Goal: Connect with others: Connect with other users

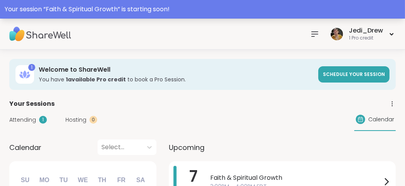
click at [189, 9] on div "Your session “ Faith & Spiritual Growth ” is starting soon!" at bounding box center [202, 9] width 395 height 9
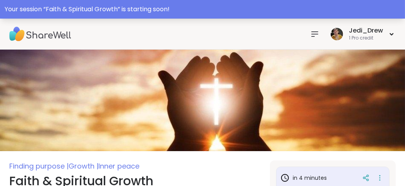
scroll to position [116, 0]
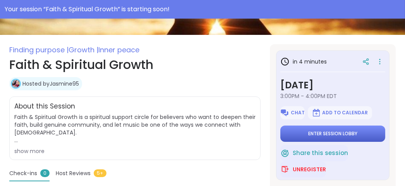
click at [353, 132] on span "Enter session lobby" at bounding box center [332, 133] width 49 height 6
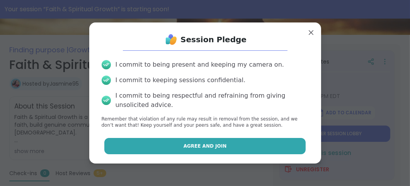
click at [285, 149] on button "Agree and Join" at bounding box center [205, 146] width 202 height 16
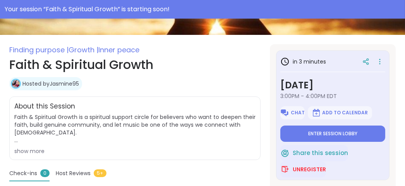
type textarea "*"
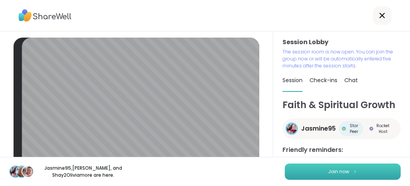
click at [362, 173] on button "Join now" at bounding box center [343, 171] width 116 height 16
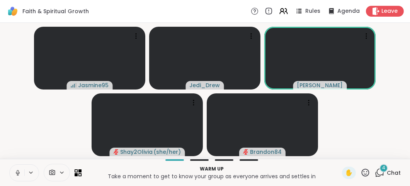
click at [17, 176] on button at bounding box center [17, 172] width 15 height 16
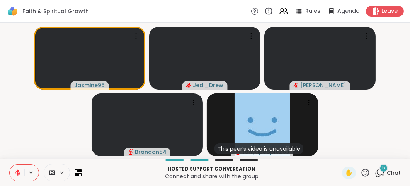
click at [361, 168] on icon at bounding box center [366, 173] width 10 height 10
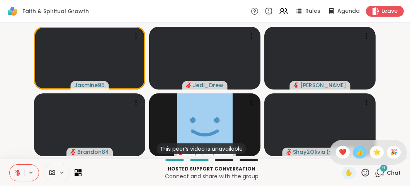
click at [356, 153] on span "👍" at bounding box center [360, 151] width 8 height 9
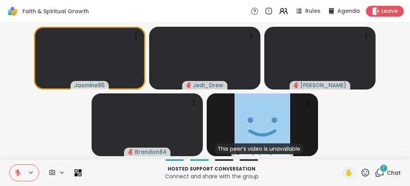
click at [19, 170] on icon at bounding box center [17, 172] width 7 height 7
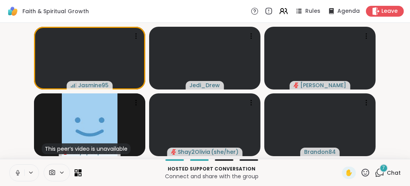
click at [19, 170] on icon at bounding box center [17, 172] width 7 height 7
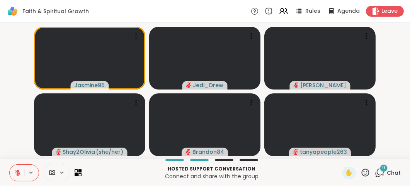
click at [22, 169] on button at bounding box center [17, 172] width 15 height 16
click at [22, 175] on button at bounding box center [17, 172] width 15 height 16
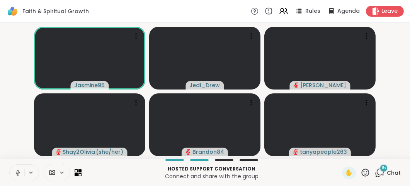
click at [22, 175] on button at bounding box center [17, 172] width 15 height 16
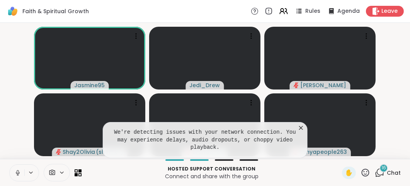
click at [22, 175] on button at bounding box center [17, 172] width 15 height 16
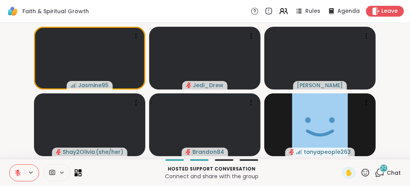
click at [21, 174] on button at bounding box center [17, 172] width 15 height 16
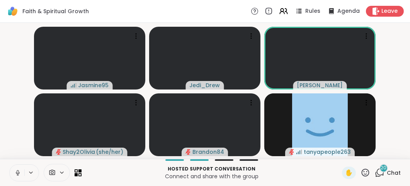
click at [21, 174] on button at bounding box center [17, 172] width 15 height 16
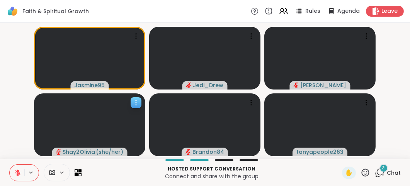
click at [37, 139] on video at bounding box center [89, 124] width 111 height 63
click at [12, 173] on button at bounding box center [17, 172] width 15 height 16
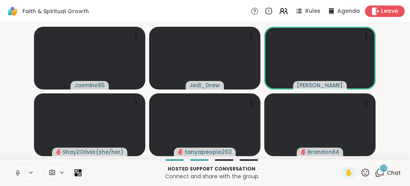
click at [382, 12] on span "Leave" at bounding box center [390, 11] width 17 height 8
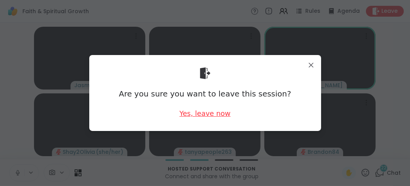
click at [207, 117] on div "Yes, leave now" at bounding box center [205, 113] width 51 height 10
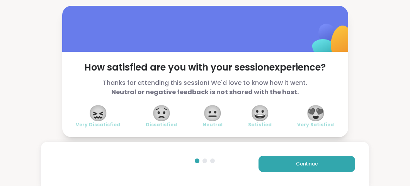
click at [312, 120] on span "😍" at bounding box center [315, 113] width 19 height 14
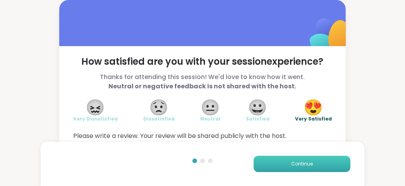
click at [304, 156] on button "Continue" at bounding box center [301, 164] width 97 height 16
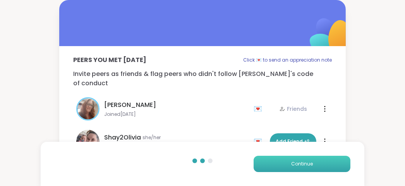
click at [304, 156] on button "Continue" at bounding box center [301, 164] width 97 height 16
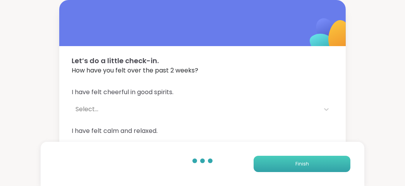
click at [304, 156] on button "Finish" at bounding box center [301, 164] width 97 height 16
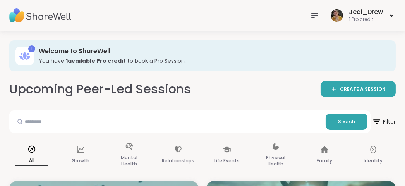
click at [63, 21] on img at bounding box center [40, 15] width 62 height 27
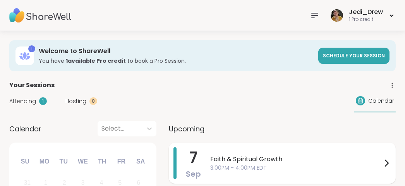
click at [247, 159] on span "Faith & Spiritual Growth" at bounding box center [295, 158] width 171 height 9
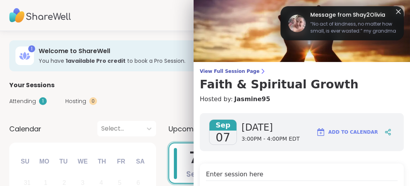
scroll to position [116, 0]
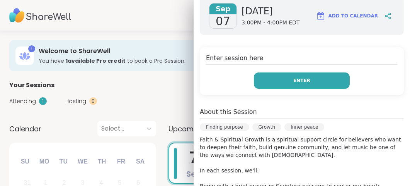
click at [314, 85] on button "Enter" at bounding box center [302, 80] width 96 height 16
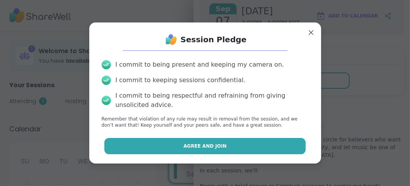
click at [243, 144] on button "Agree and Join" at bounding box center [205, 146] width 202 height 16
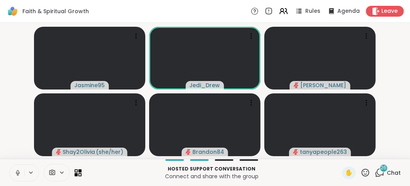
click at [15, 175] on icon at bounding box center [17, 172] width 7 height 7
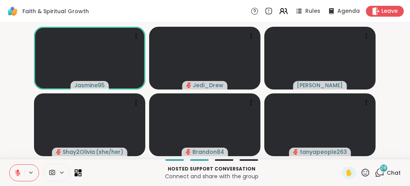
click at [15, 175] on icon at bounding box center [17, 172] width 7 height 7
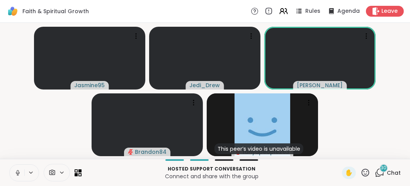
click at [388, 174] on span "Chat" at bounding box center [394, 173] width 14 height 8
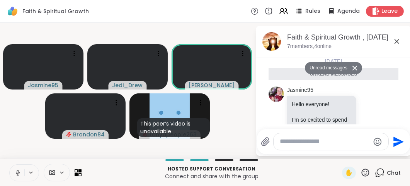
scroll to position [2749, 0]
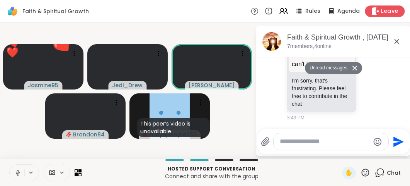
click at [382, 12] on span "Leave" at bounding box center [390, 11] width 17 height 8
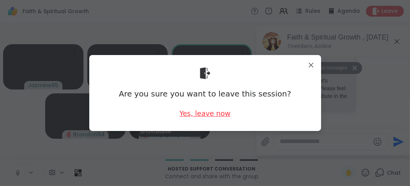
click at [217, 117] on div "Yes, leave now" at bounding box center [205, 113] width 51 height 10
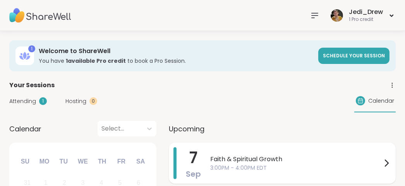
click at [244, 148] on div "Faith & Spiritual Growth 3:00PM - 4:00PM EDT" at bounding box center [300, 163] width 181 height 32
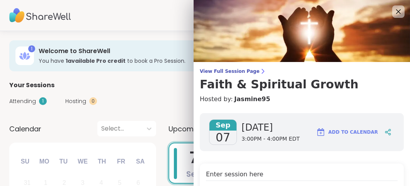
scroll to position [116, 0]
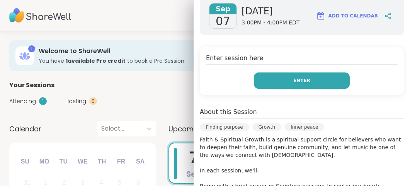
click at [311, 87] on button "Enter" at bounding box center [302, 80] width 96 height 16
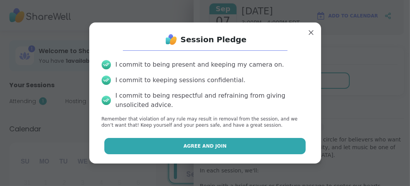
click at [239, 149] on button "Agree and Join" at bounding box center [205, 146] width 202 height 16
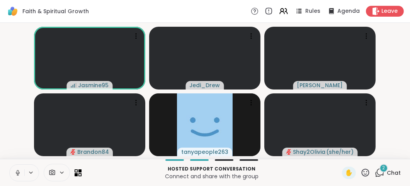
click at [361, 173] on icon at bounding box center [366, 173] width 10 height 10
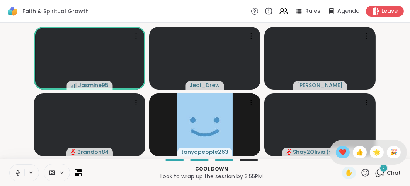
click at [339, 152] on span "❤️" at bounding box center [343, 151] width 8 height 9
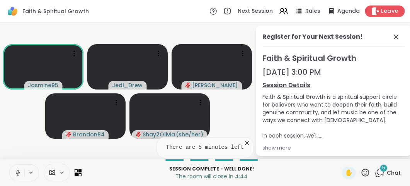
click at [388, 12] on span "Leave" at bounding box center [390, 11] width 17 height 8
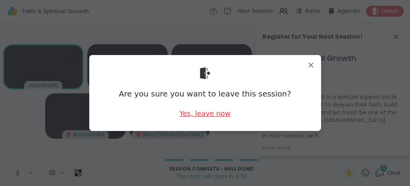
click at [203, 118] on div "Yes, leave now" at bounding box center [205, 113] width 51 height 10
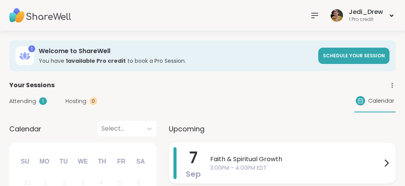
click at [270, 167] on span "3:00PM - 4:00PM EDT" at bounding box center [295, 168] width 171 height 8
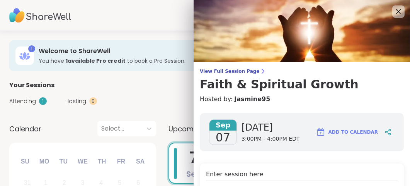
scroll to position [116, 0]
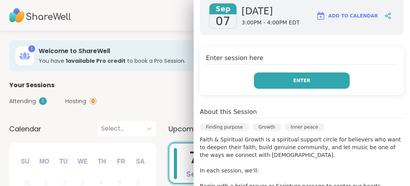
click at [330, 87] on button "Enter" at bounding box center [302, 80] width 96 height 16
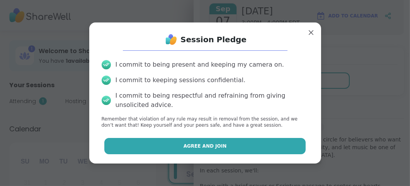
click at [224, 147] on button "Agree and Join" at bounding box center [205, 146] width 202 height 16
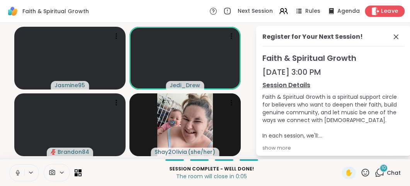
click at [397, 8] on div "Leave" at bounding box center [386, 10] width 40 height 11
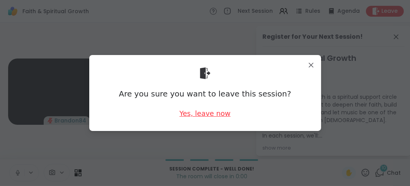
click at [221, 113] on div "Yes, leave now" at bounding box center [205, 113] width 51 height 10
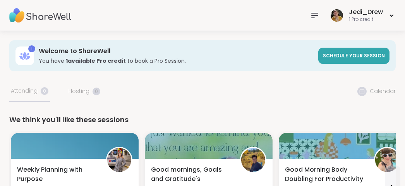
click at [311, 20] on div at bounding box center [314, 15] width 15 height 15
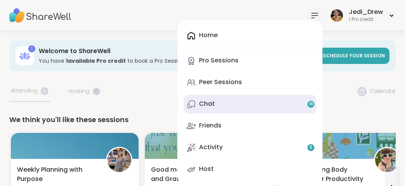
click at [212, 105] on div "Chat 18" at bounding box center [207, 103] width 16 height 9
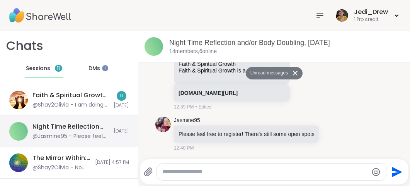
click at [64, 132] on div "@Jasmine95 - Please feel free to register! There's still some open spots" at bounding box center [70, 136] width 77 height 8
click at [75, 128] on div "Night Time Reflection and/or Body Doubling, [DATE]" at bounding box center [70, 126] width 77 height 9
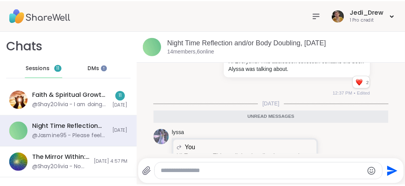
scroll to position [3877, 0]
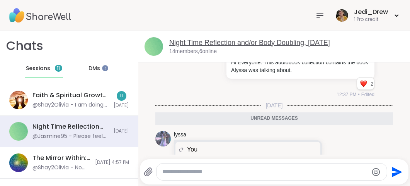
click at [272, 44] on link "Night Time Reflection and/or Body Doubling, [DATE]" at bounding box center [249, 43] width 161 height 8
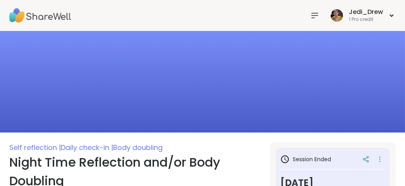
scroll to position [116, 0]
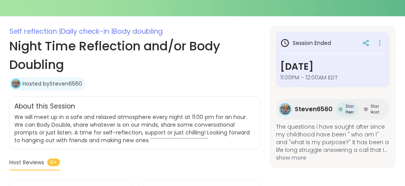
click at [310, 108] on span "Steven6560" at bounding box center [313, 108] width 38 height 9
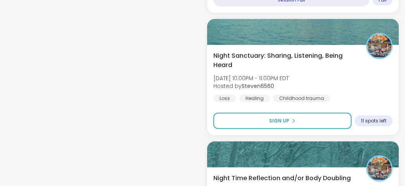
scroll to position [928, 0]
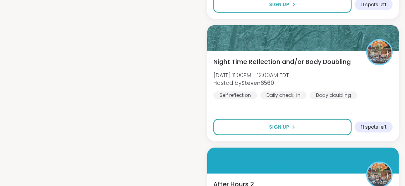
click at [303, 119] on button "Sign Up" at bounding box center [282, 127] width 138 height 16
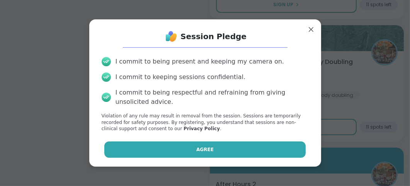
click at [271, 157] on button "Agree" at bounding box center [205, 149] width 202 height 16
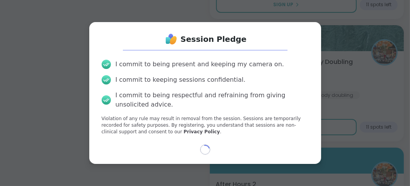
select select "**"
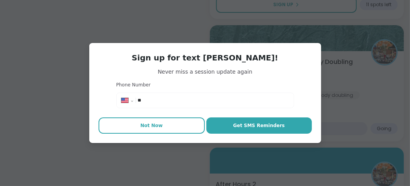
click at [147, 133] on button "Not Now" at bounding box center [152, 125] width 106 height 16
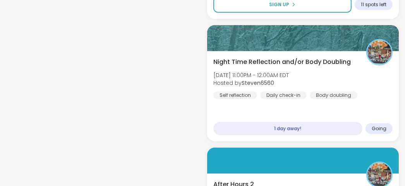
scroll to position [1045, 0]
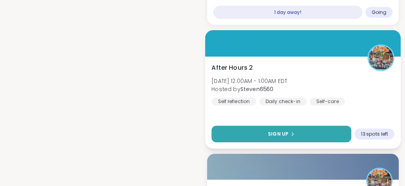
click at [295, 125] on button "Sign Up" at bounding box center [281, 133] width 140 height 17
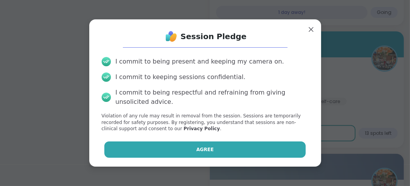
click at [261, 155] on button "Agree" at bounding box center [205, 149] width 202 height 16
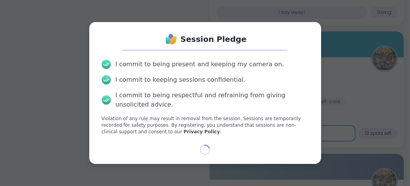
select select "**"
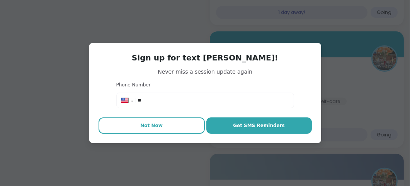
click at [173, 131] on button "Not Now" at bounding box center [152, 125] width 106 height 16
type textarea "*"
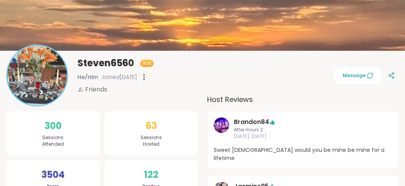
scroll to position [0, 0]
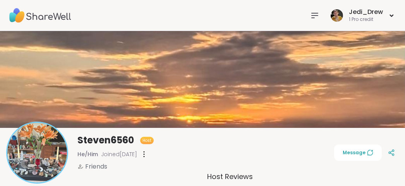
click at [314, 19] on icon at bounding box center [314, 15] width 9 height 9
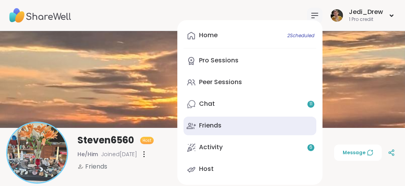
click at [221, 123] on div "Friends" at bounding box center [210, 125] width 22 height 9
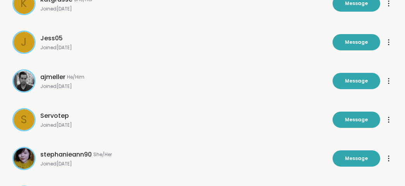
scroll to position [232, 0]
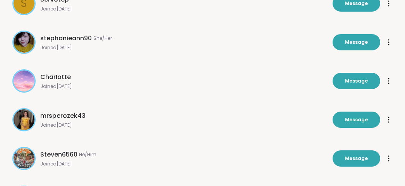
click at [79, 39] on span "stephanieann90" at bounding box center [65, 38] width 51 height 9
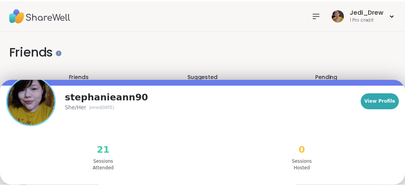
scroll to position [63, 0]
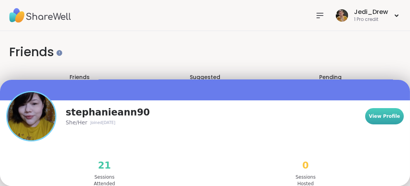
click at [389, 116] on button "View Profile" at bounding box center [385, 116] width 39 height 16
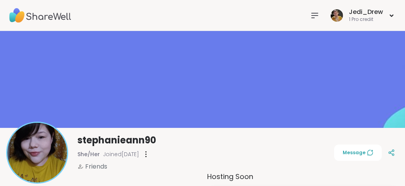
scroll to position [116, 0]
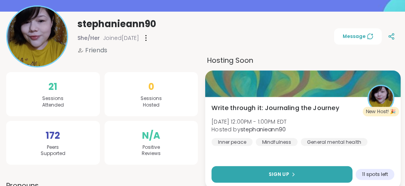
click at [299, 173] on button "Sign Up" at bounding box center [281, 174] width 141 height 17
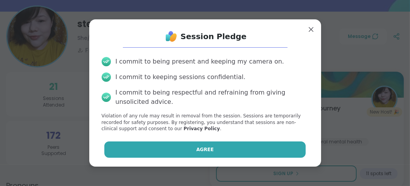
click at [237, 156] on button "Agree" at bounding box center [205, 149] width 202 height 16
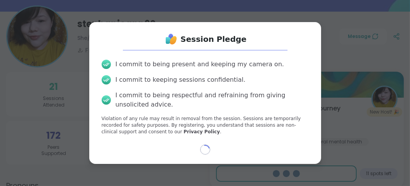
select select "**"
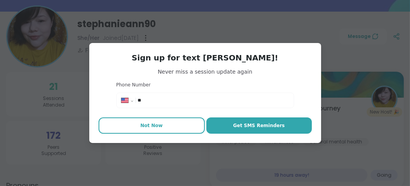
click at [152, 131] on button "Not Now" at bounding box center [152, 125] width 106 height 16
type textarea "*"
